Goal: Navigation & Orientation: Find specific page/section

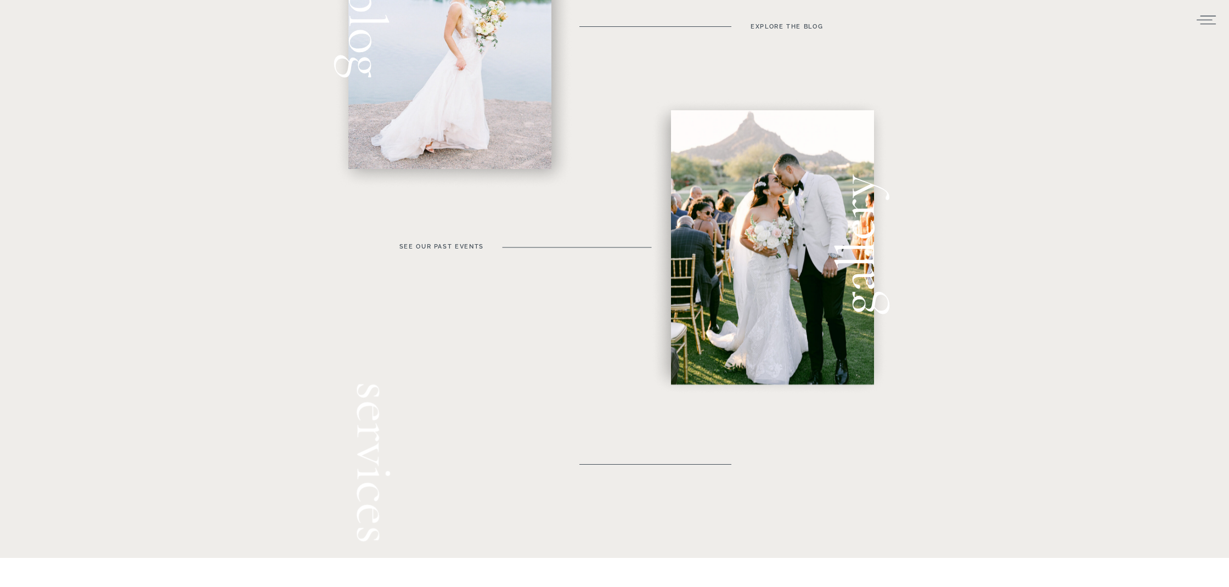
scroll to position [530, 0]
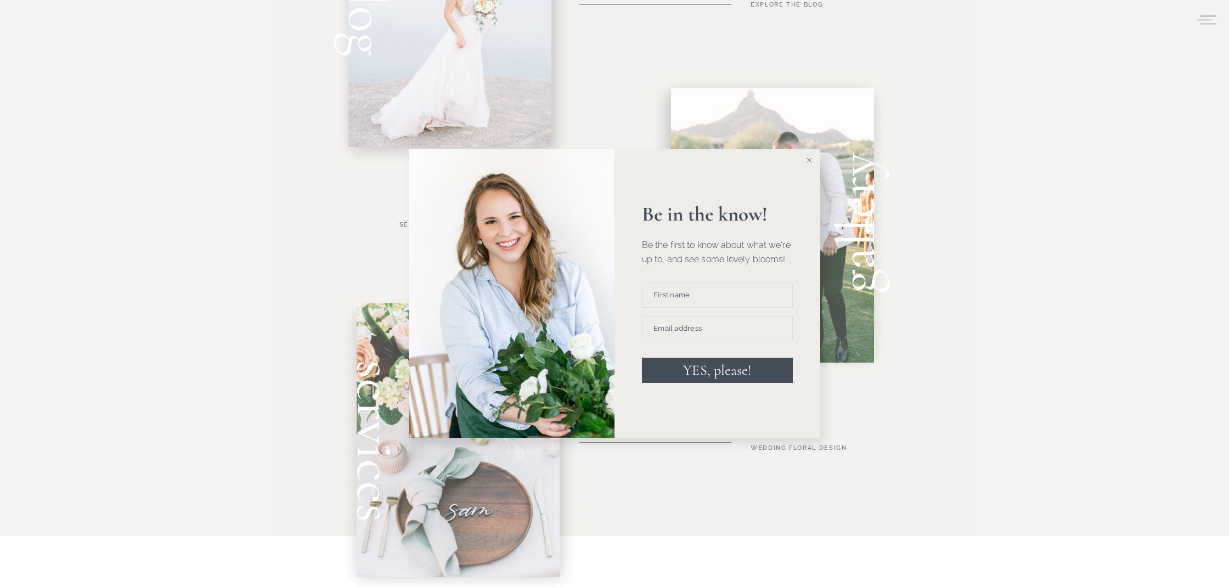
click at [810, 158] on icon at bounding box center [809, 159] width 5 height 5
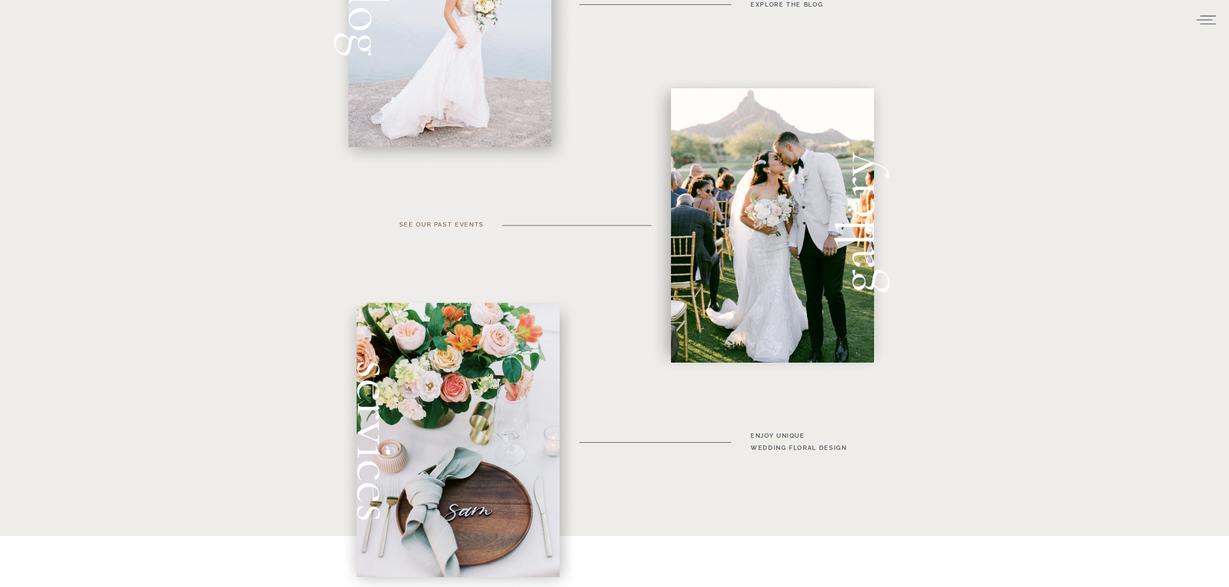
click at [457, 228] on h3 "see our past events" at bounding box center [440, 231] width 88 height 24
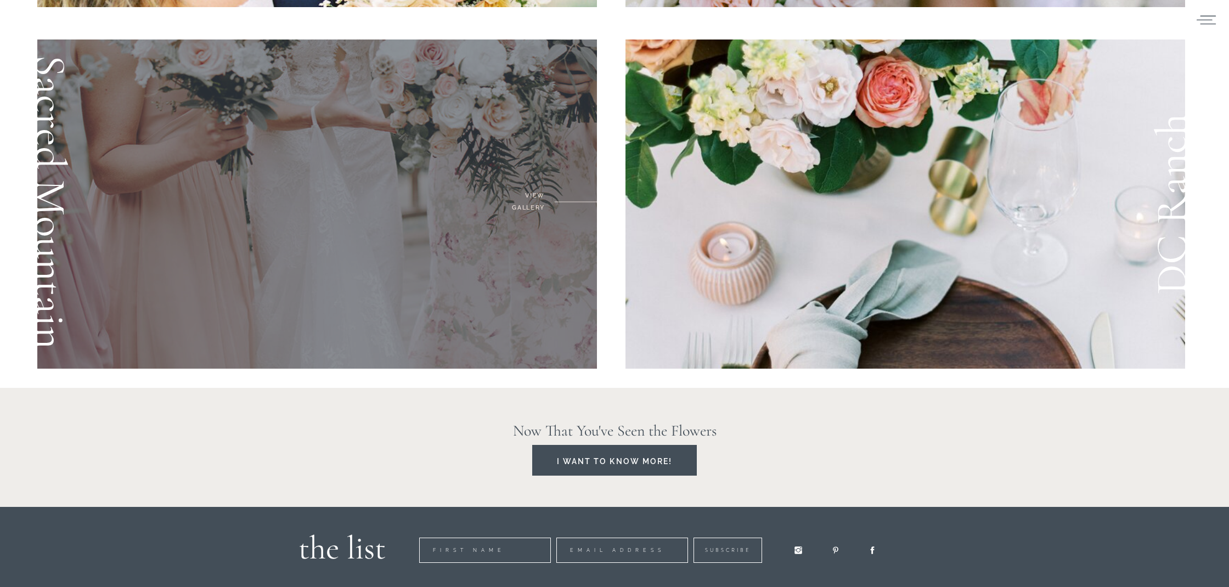
scroll to position [1871, 0]
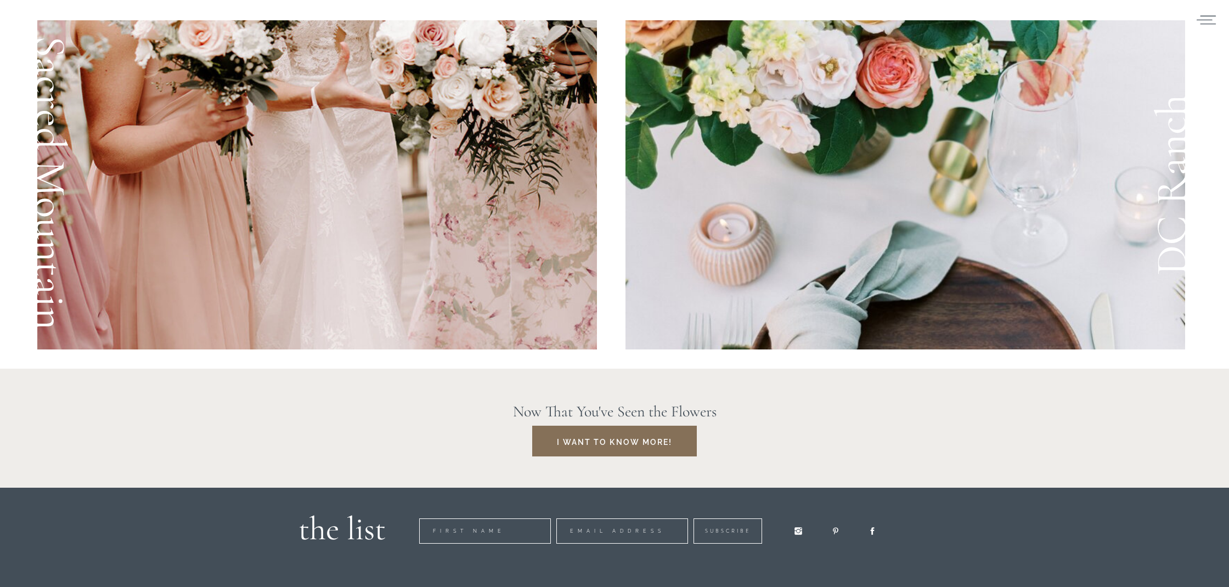
click at [614, 449] on div at bounding box center [614, 441] width 165 height 31
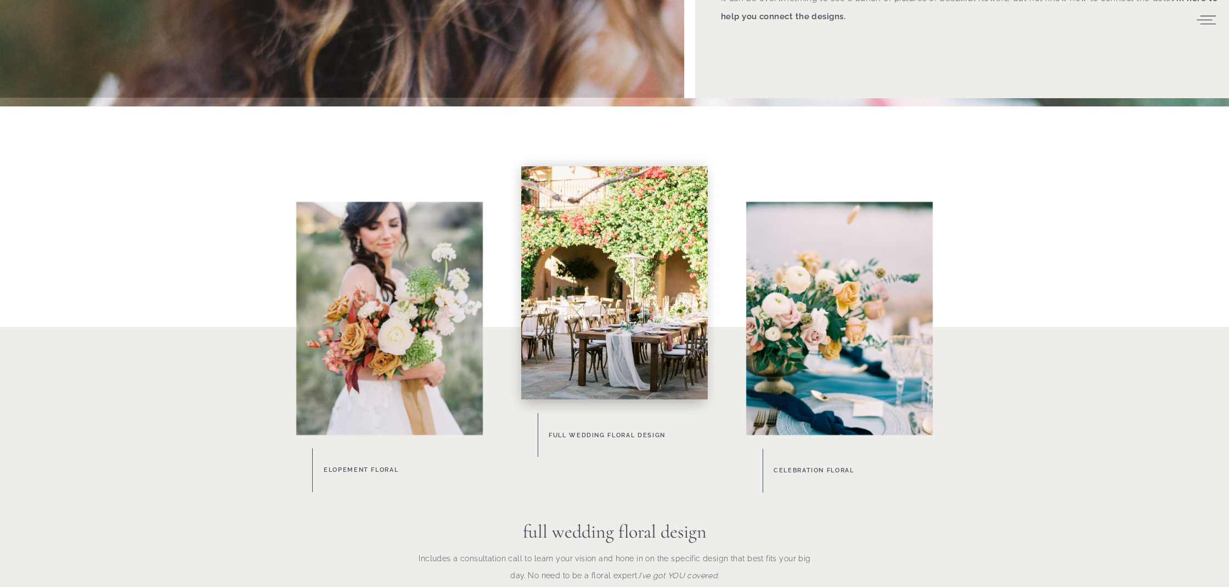
scroll to position [390, 0]
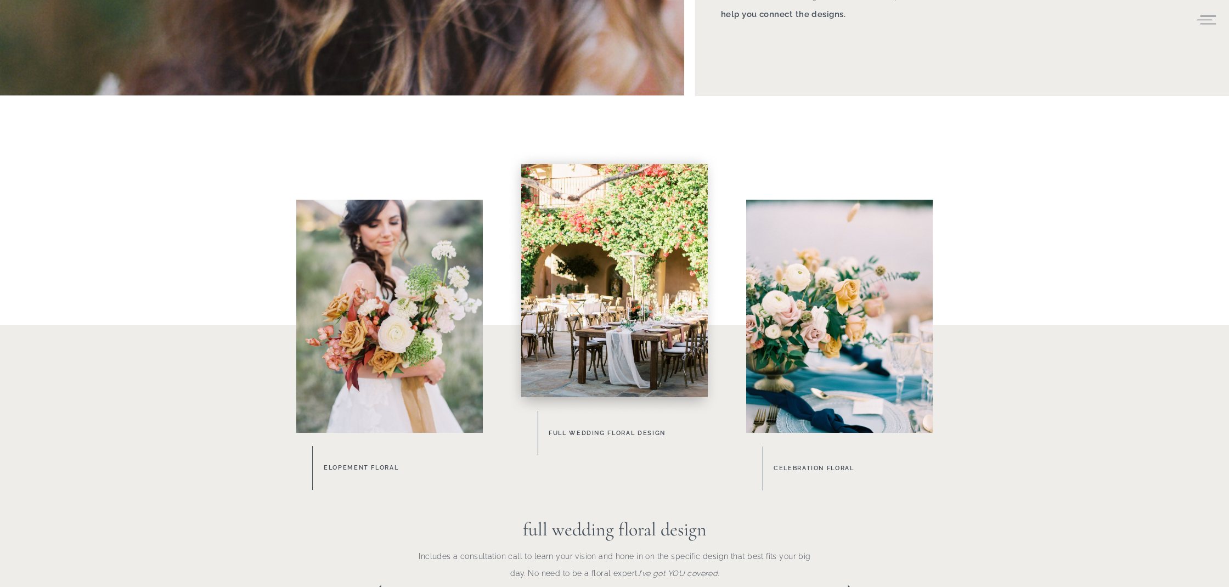
click at [602, 297] on div at bounding box center [614, 280] width 187 height 233
click at [615, 436] on h3 "Full Wedding Floral Design" at bounding box center [635, 433] width 173 height 12
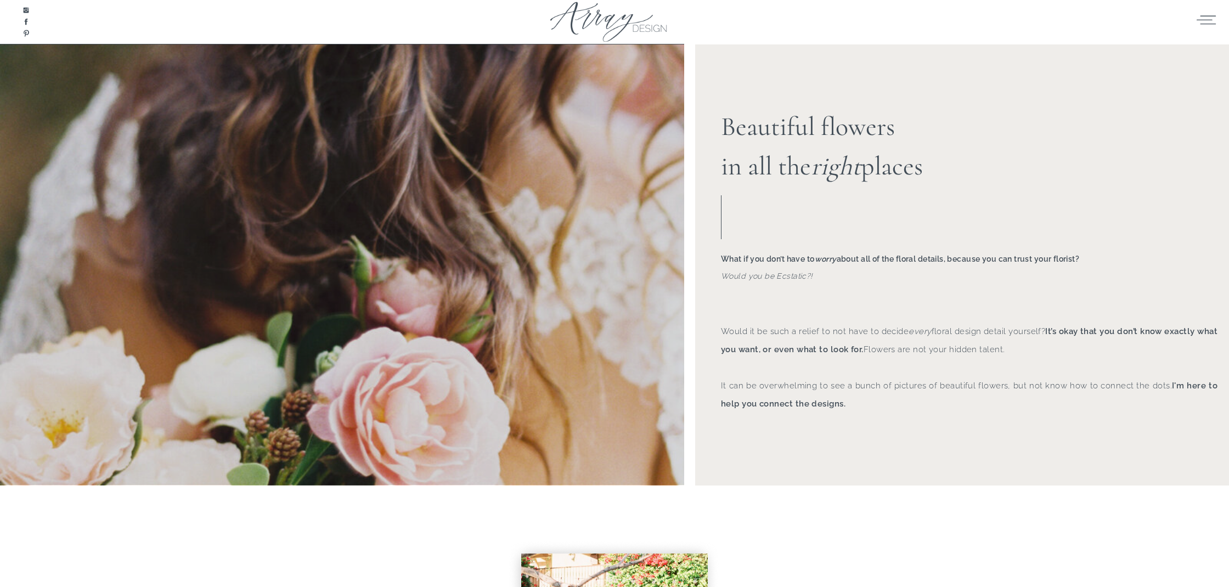
scroll to position [0, 0]
click at [1201, 24] on icon at bounding box center [1206, 19] width 19 height 9
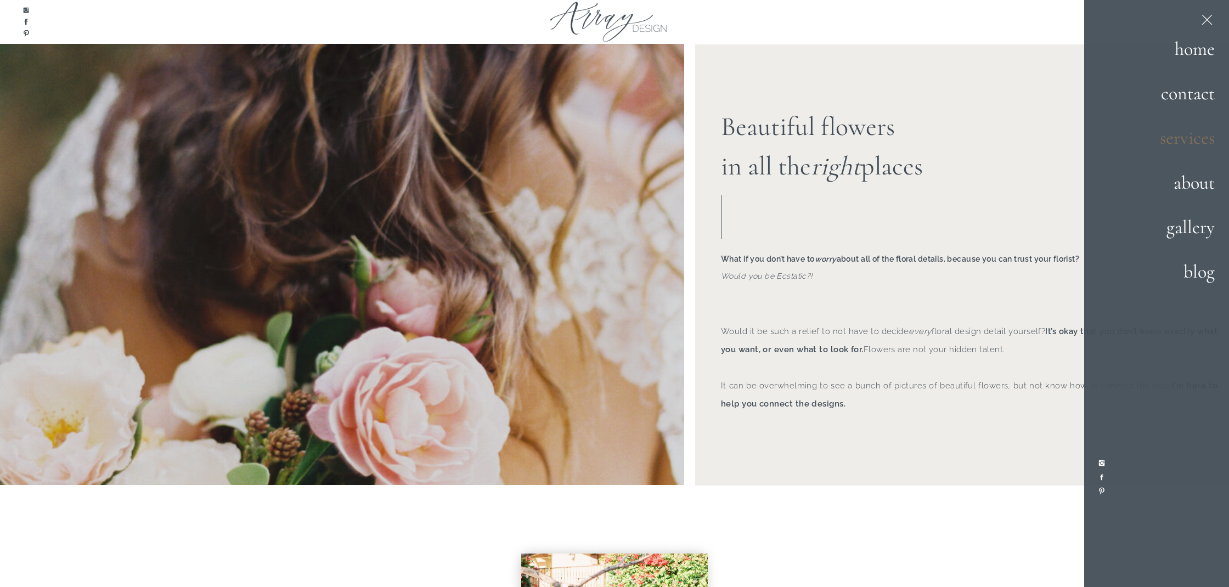
click at [1190, 147] on h2 "services" at bounding box center [1176, 139] width 77 height 30
click at [1183, 140] on h2 "services" at bounding box center [1176, 139] width 77 height 30
click at [583, 16] on div at bounding box center [614, 24] width 165 height 50
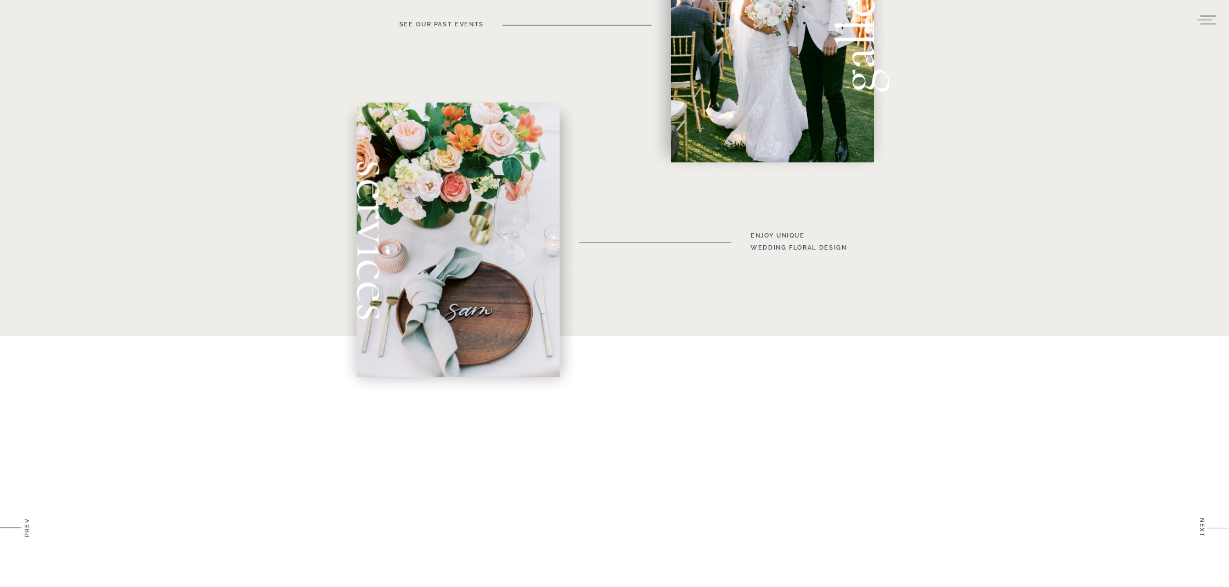
scroll to position [820, 0]
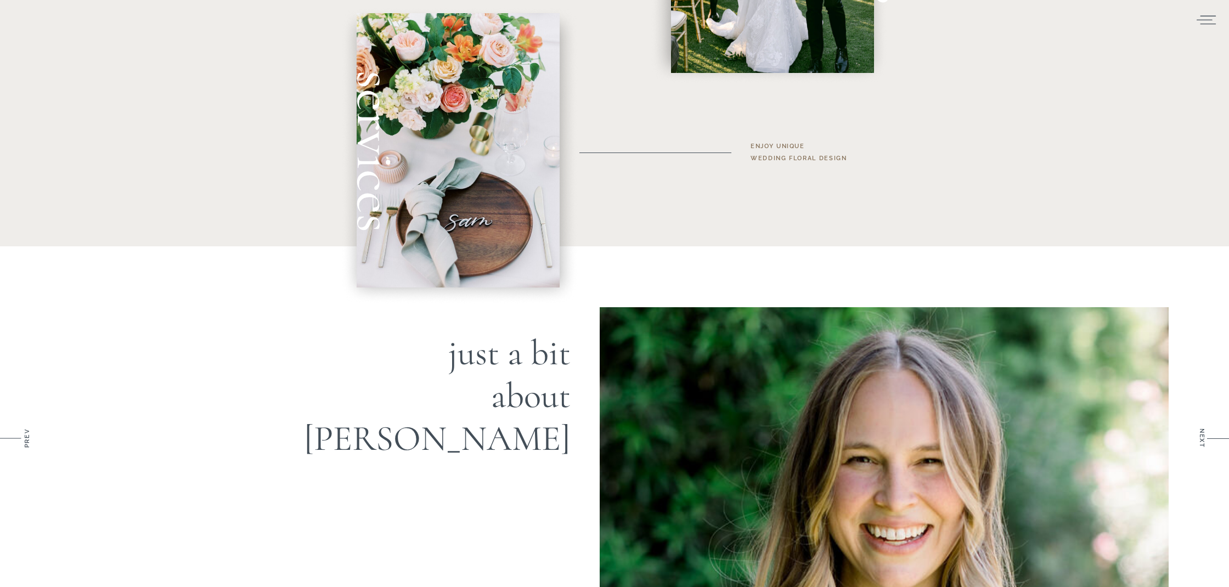
click at [795, 147] on h3 "enjoy unique wedding floral Design" at bounding box center [811, 152] width 120 height 24
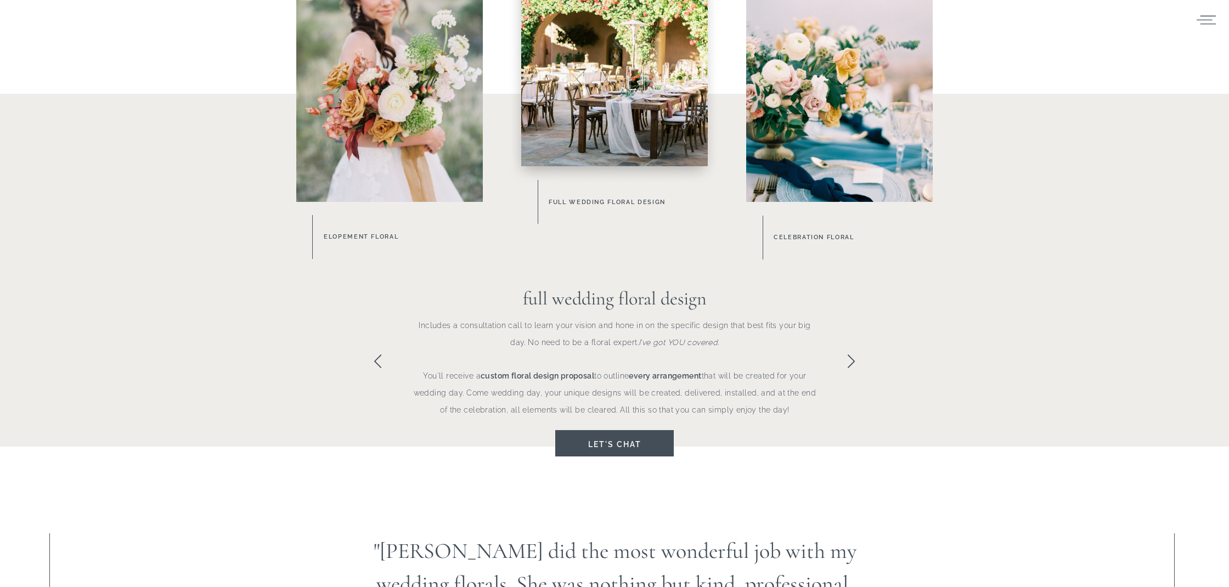
scroll to position [635, 0]
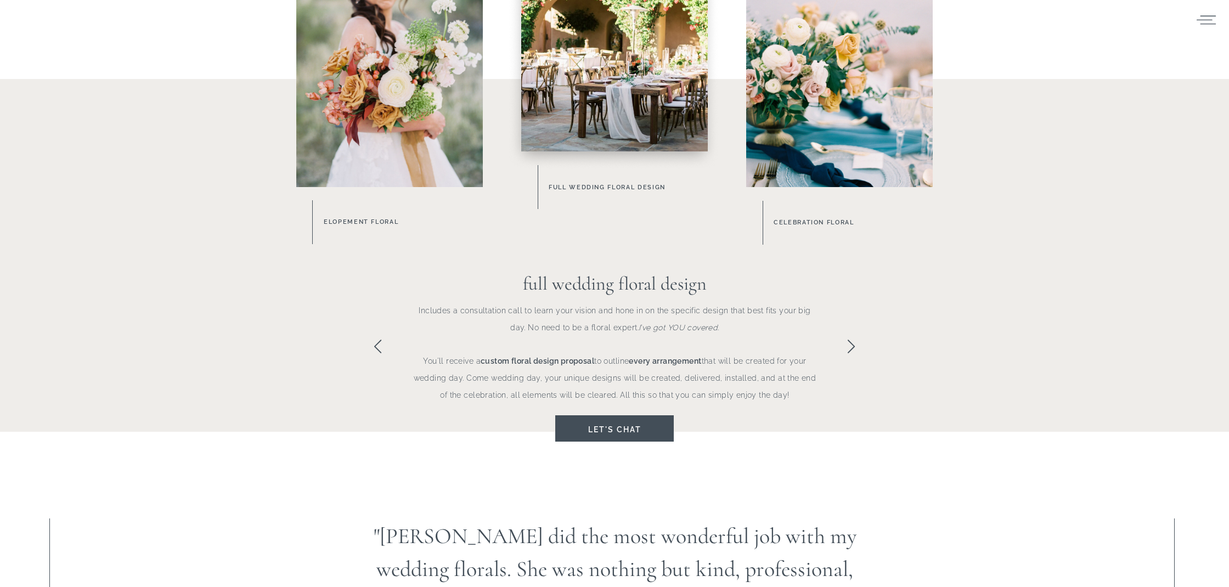
click at [854, 346] on icon at bounding box center [851, 346] width 7 height 13
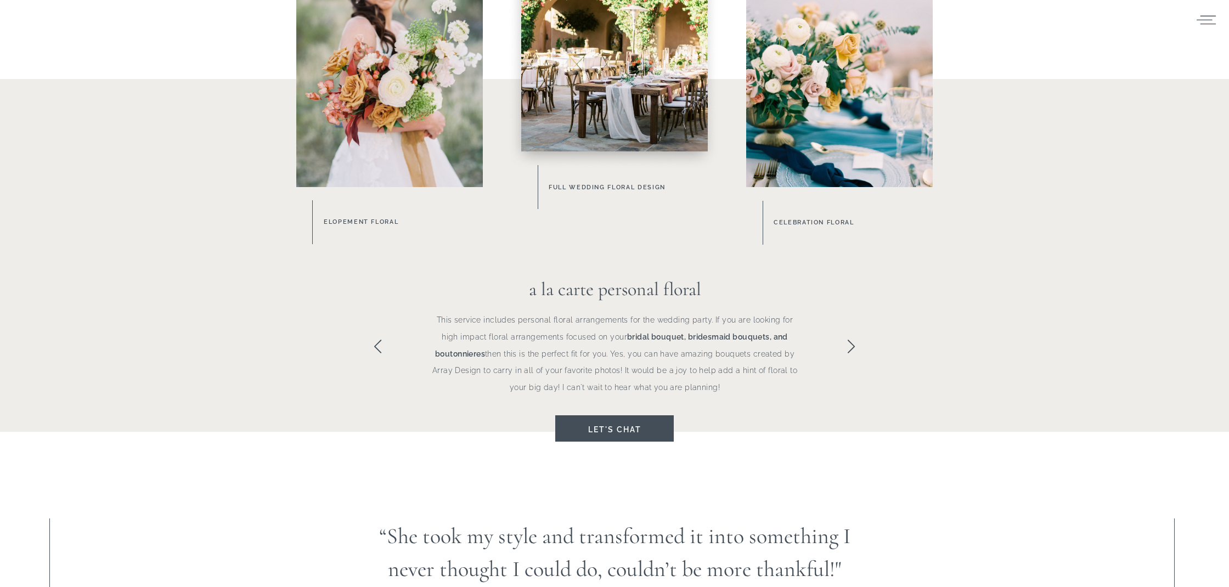
click at [379, 351] on icon at bounding box center [377, 346] width 7 height 13
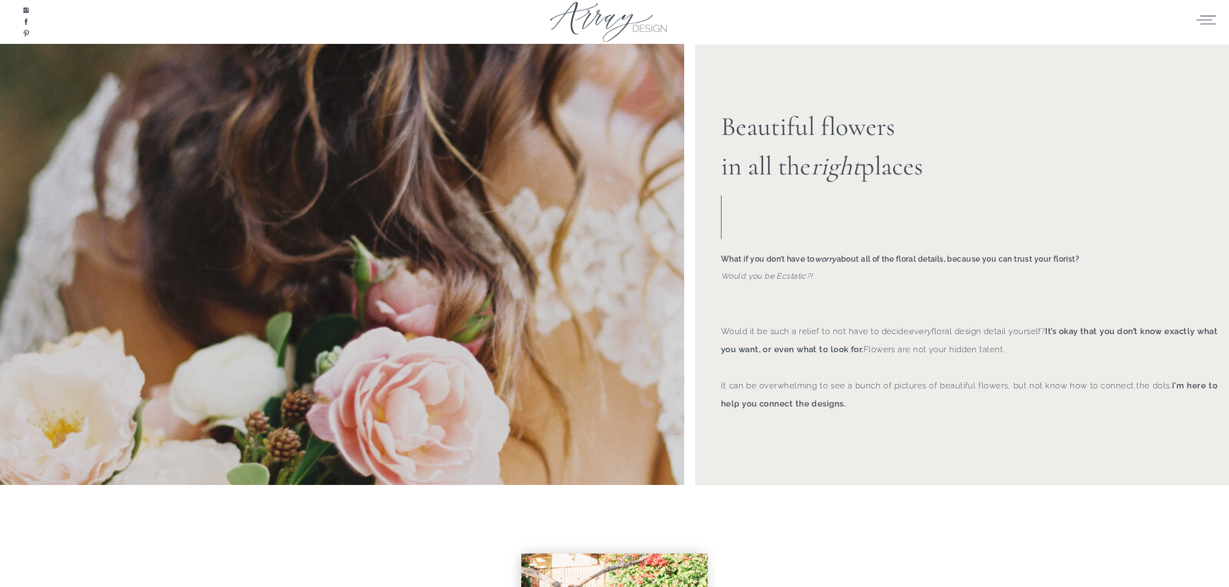
scroll to position [0, 0]
